Goal: Information Seeking & Learning: Learn about a topic

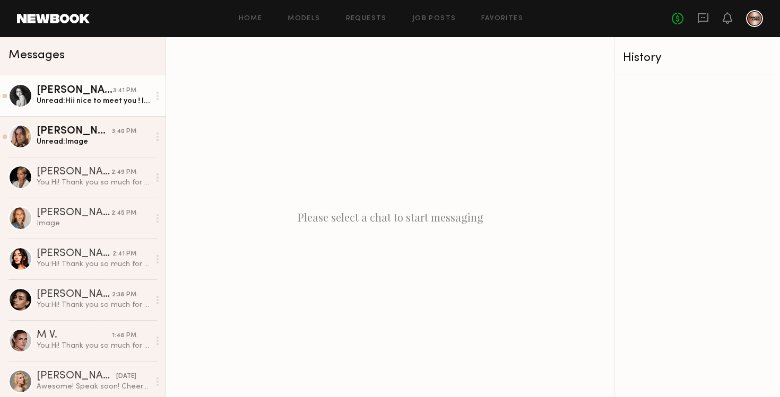
click at [72, 101] on div "Unread: Hii nice to meet you ! I understand, however, I only accept payment as …" at bounding box center [93, 101] width 113 height 10
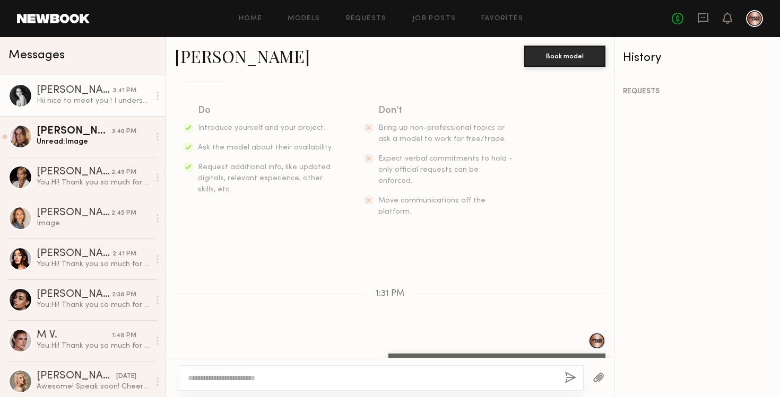
scroll to position [278, 0]
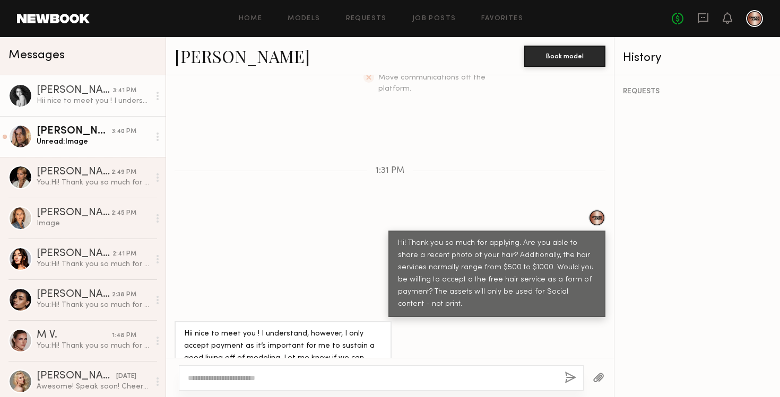
click at [78, 142] on div "Unread: Image" at bounding box center [93, 142] width 113 height 10
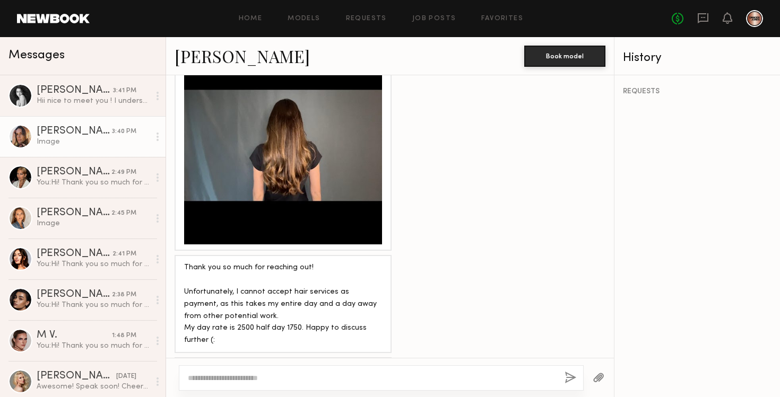
scroll to position [982, 0]
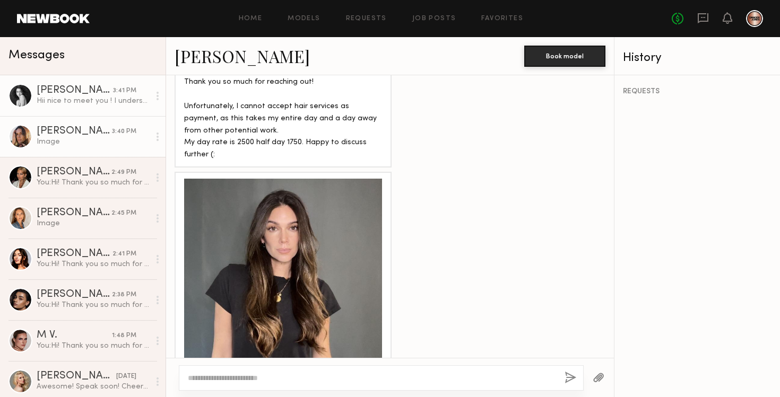
click at [55, 97] on div "Hii nice to meet you ! I understand, however, I only accept payment as it’s imp…" at bounding box center [93, 101] width 113 height 10
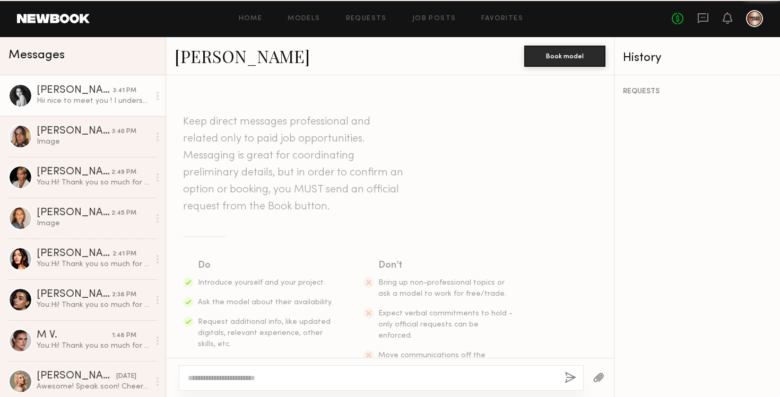
scroll to position [278, 0]
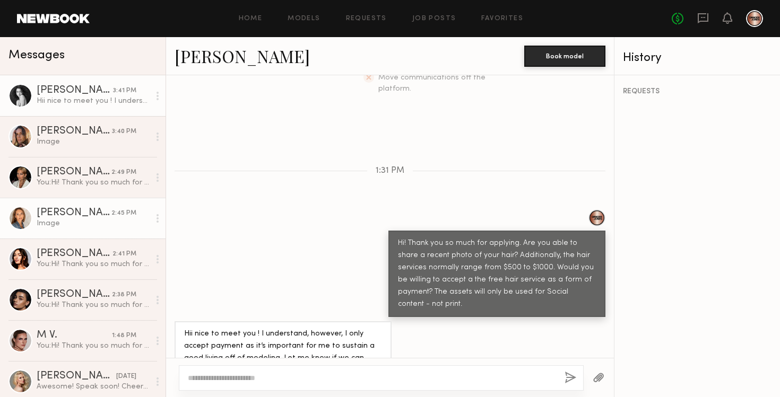
click at [66, 218] on div "[PERSON_NAME]" at bounding box center [74, 213] width 75 height 11
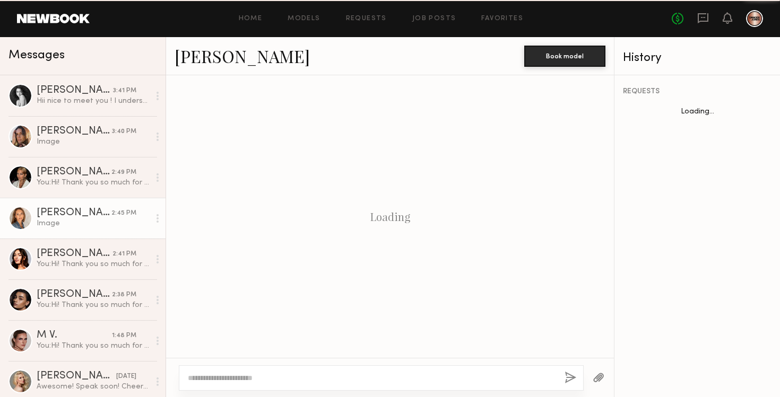
scroll to position [515, 0]
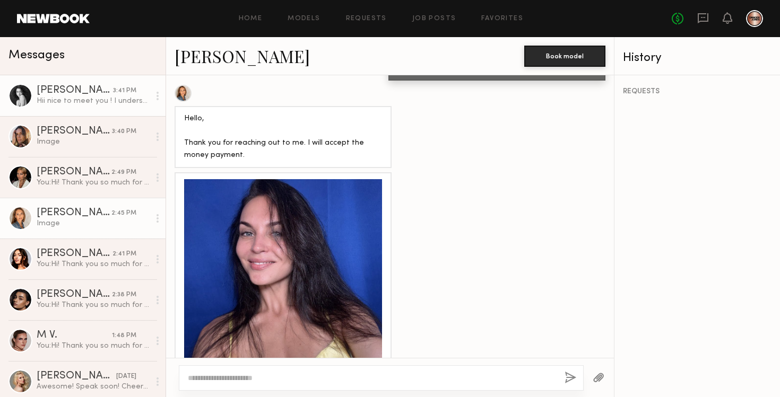
click at [90, 94] on div "[PERSON_NAME]" at bounding box center [75, 90] width 76 height 11
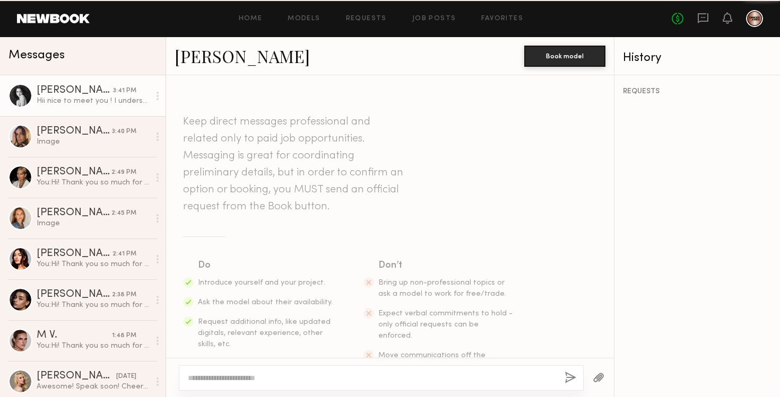
scroll to position [278, 0]
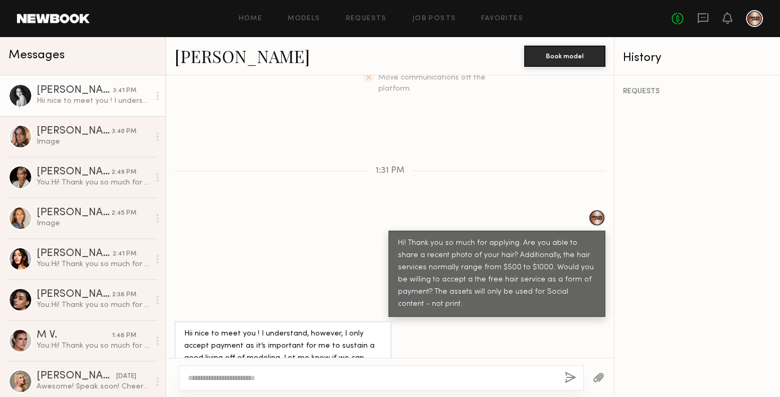
click at [156, 94] on div at bounding box center [158, 95] width 16 height 21
click at [143, 115] on div "Mark unread" at bounding box center [126, 117] width 77 height 24
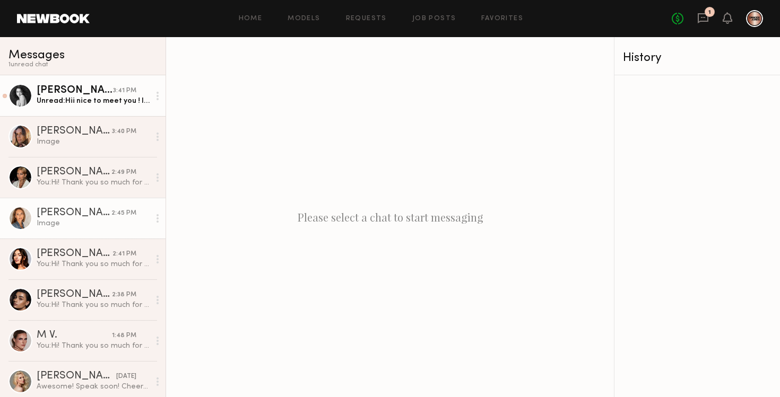
click at [158, 221] on circle at bounding box center [158, 222] width 2 height 2
click at [141, 238] on div "Mark unread" at bounding box center [126, 240] width 77 height 24
click at [57, 13] on header "Home Models Requests Job Posts Favorites Sign Out No fees up to $5,000 3" at bounding box center [390, 18] width 780 height 37
click at [56, 18] on link at bounding box center [53, 19] width 73 height 10
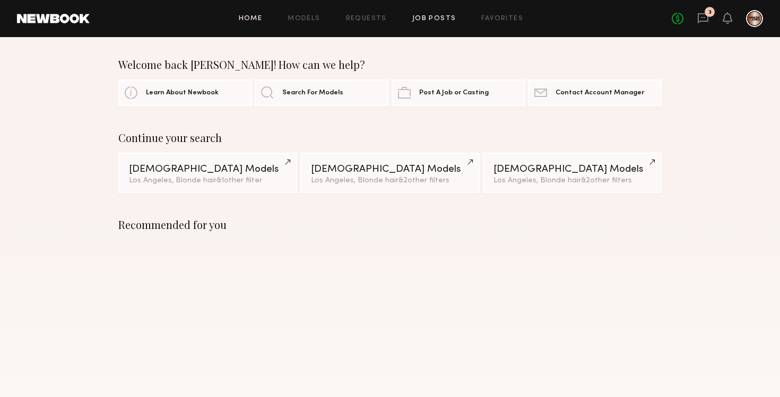
click at [431, 16] on link "Job Posts" at bounding box center [434, 18] width 44 height 7
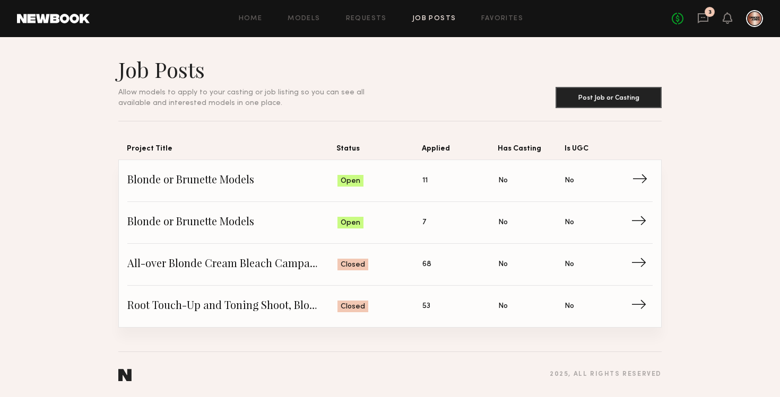
click at [638, 171] on link "Blonde or Brunette Models Status: Open Applied: 11 Has Casting: No Is UGC: No →" at bounding box center [389, 181] width 525 height 42
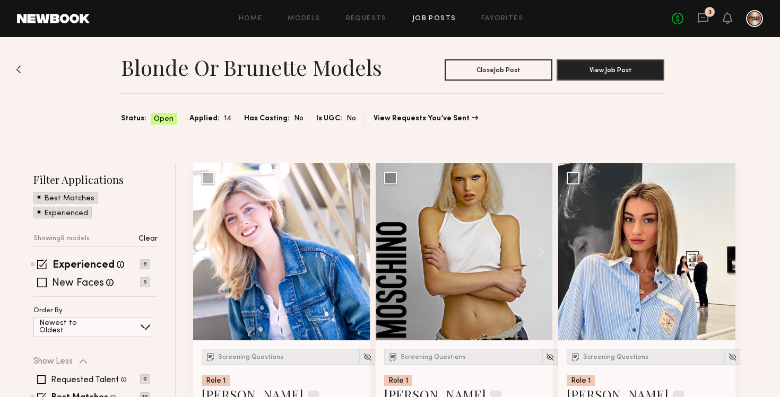
scroll to position [7, 0]
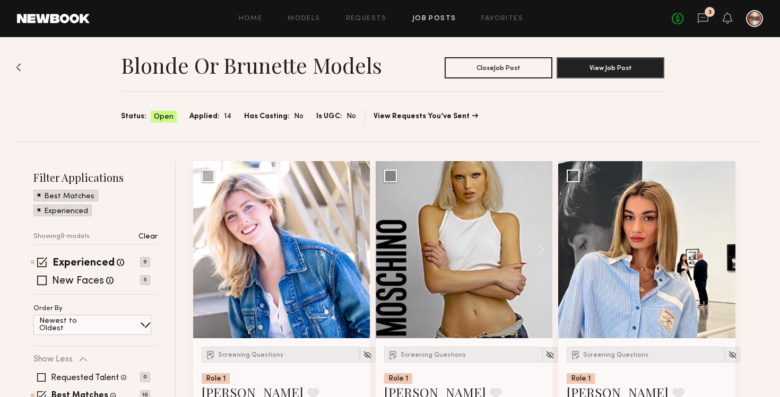
click at [436, 21] on link "Job Posts" at bounding box center [434, 18] width 44 height 7
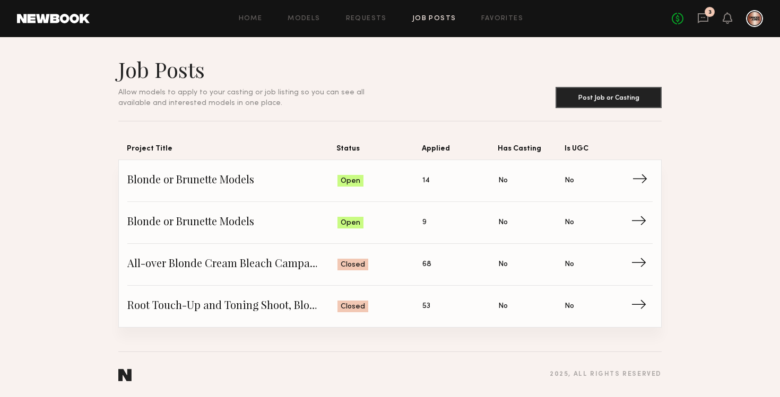
click at [634, 186] on span "→" at bounding box center [643, 181] width 22 height 16
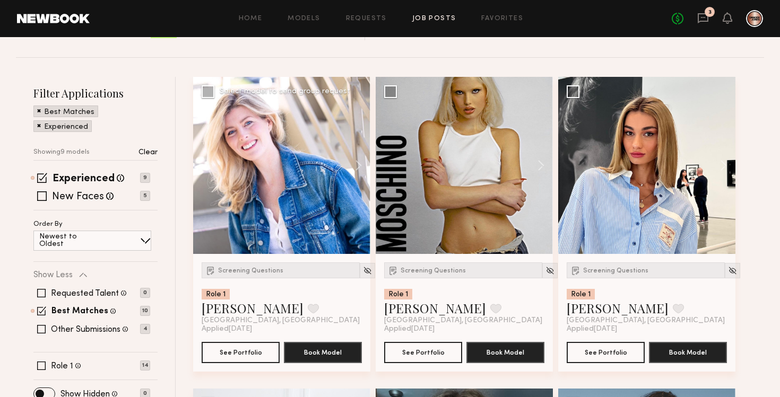
scroll to position [93, 0]
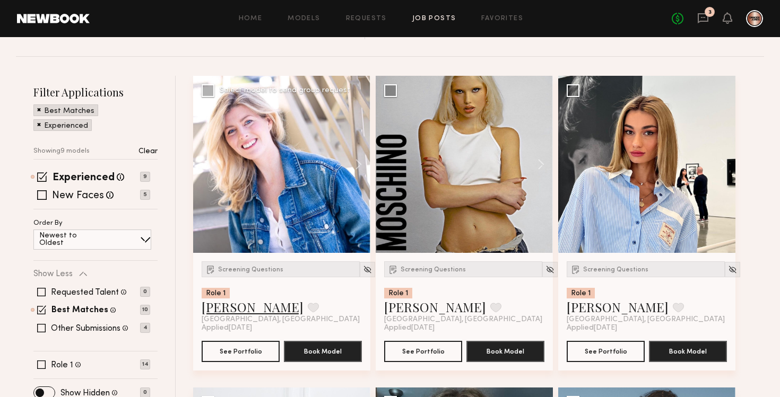
click at [238, 306] on link "Danielle M." at bounding box center [253, 307] width 102 height 17
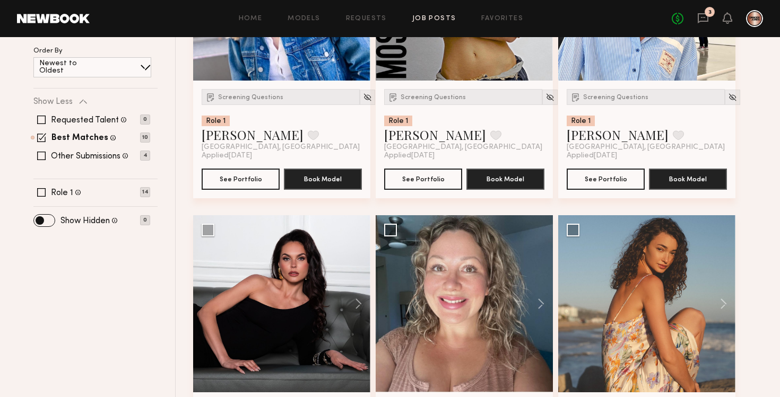
scroll to position [0, 0]
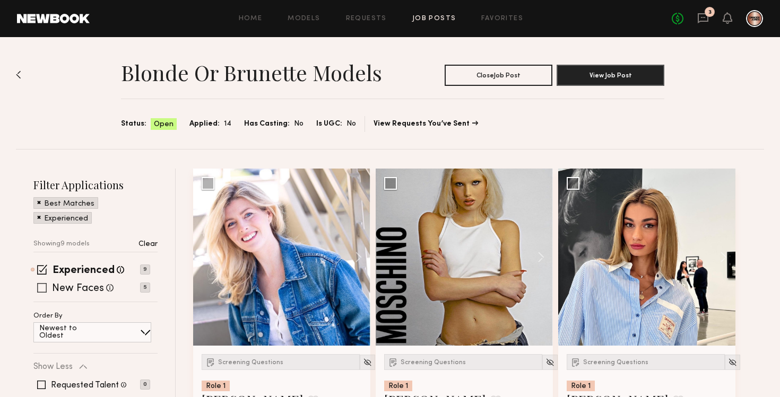
click at [45, 287] on span at bounding box center [42, 288] width 10 height 10
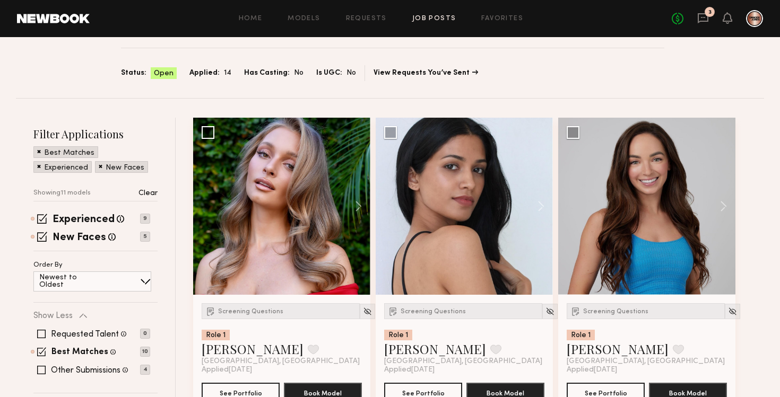
scroll to position [51, 0]
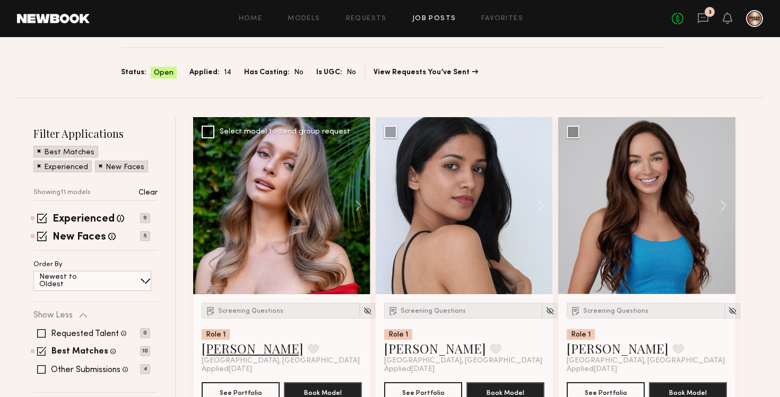
click at [236, 345] on link "Kateryna K." at bounding box center [253, 348] width 102 height 17
click at [430, 15] on link "Job Posts" at bounding box center [434, 18] width 44 height 7
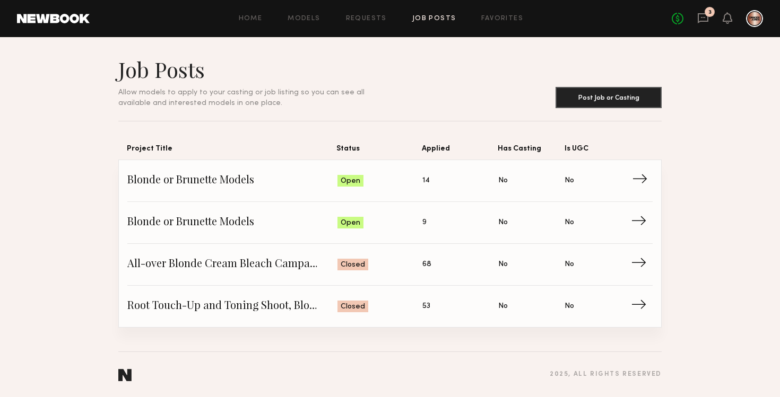
click at [644, 182] on span "→" at bounding box center [643, 181] width 22 height 16
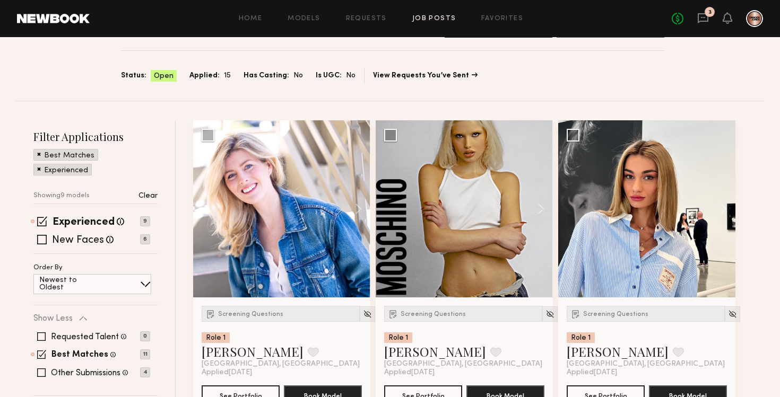
scroll to position [51, 0]
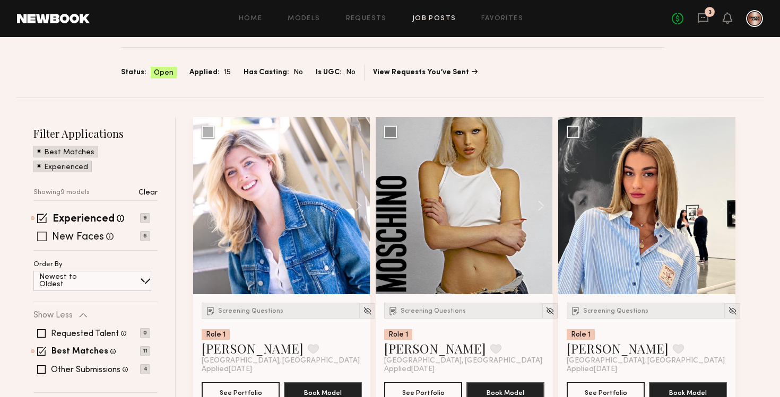
click at [45, 234] on span at bounding box center [42, 237] width 10 height 10
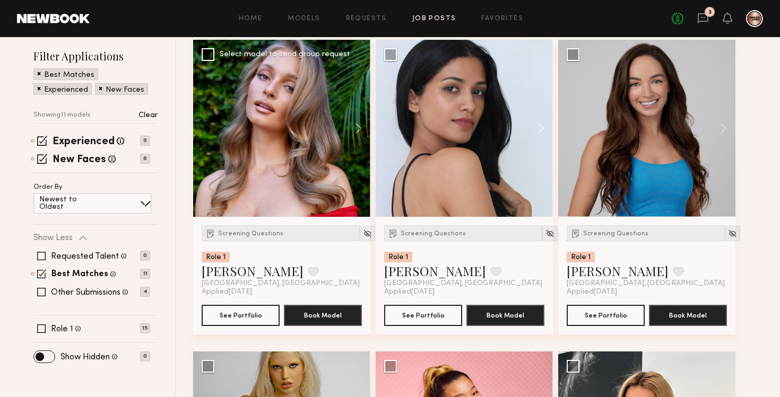
scroll to position [129, 0]
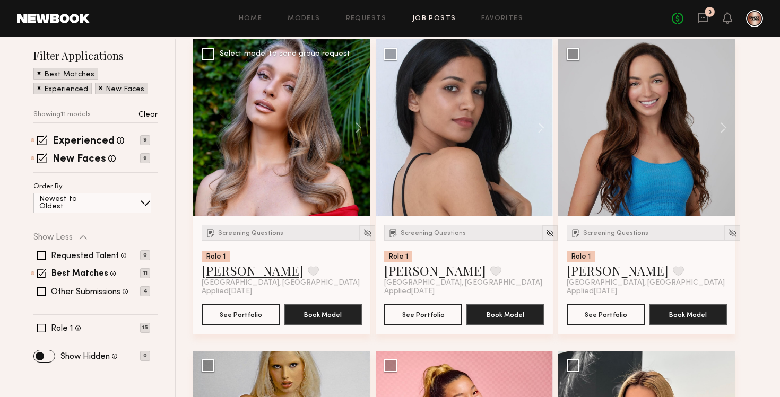
click at [229, 273] on link "Kateryna K." at bounding box center [253, 270] width 102 height 17
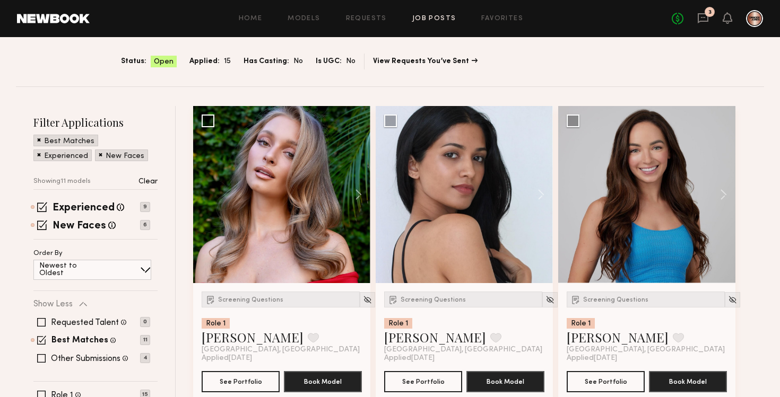
scroll to position [0, 0]
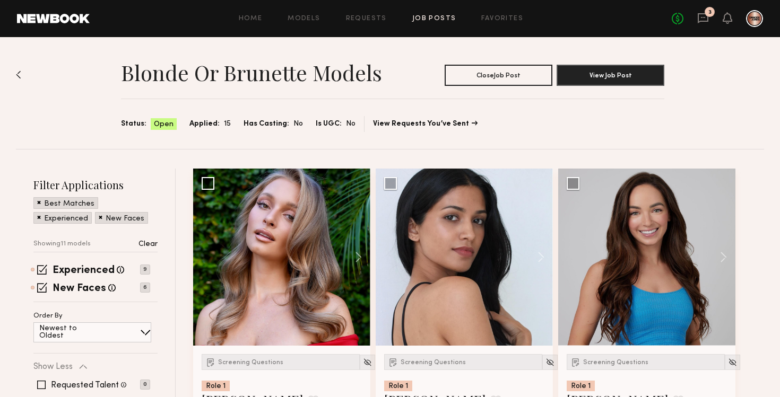
click at [438, 15] on link "Job Posts" at bounding box center [434, 18] width 44 height 7
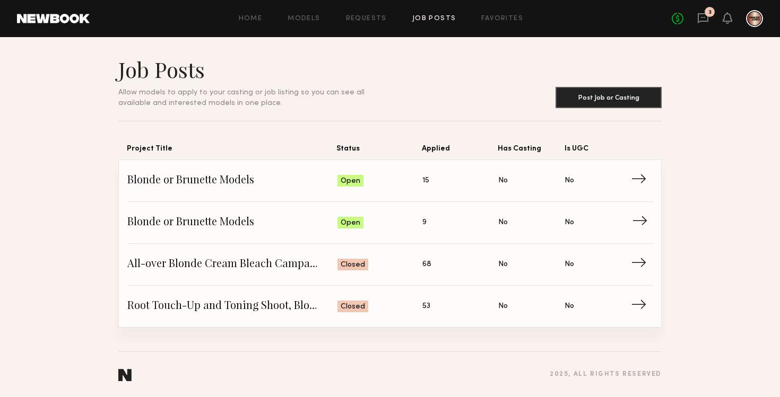
click at [641, 231] on span "→" at bounding box center [643, 223] width 22 height 16
